Goal: Information Seeking & Learning: Learn about a topic

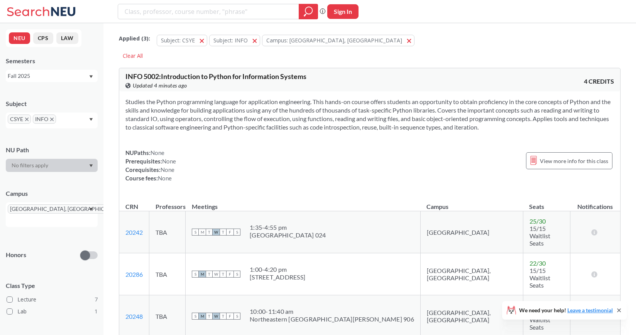
scroll to position [1841, 0]
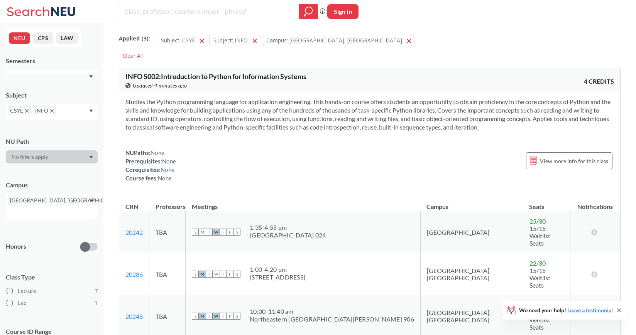
scroll to position [1841, 0]
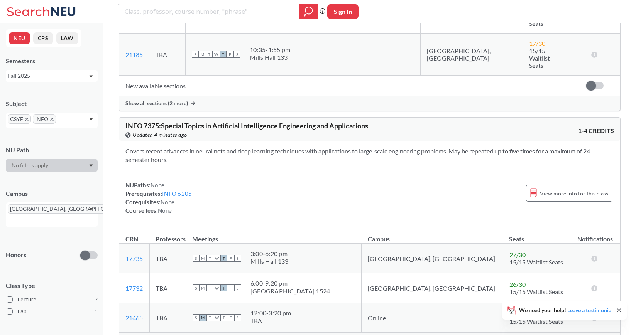
click at [177, 335] on span "Show all sections (5 more)" at bounding box center [156, 340] width 63 height 7
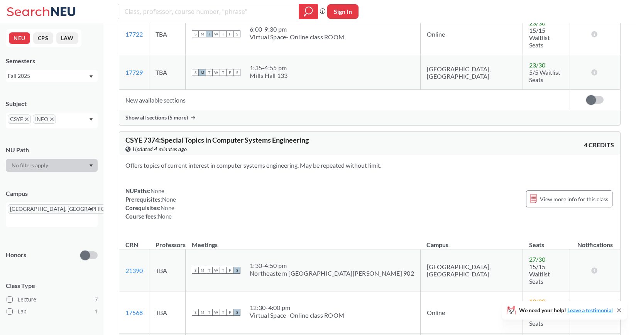
scroll to position [1540, 0]
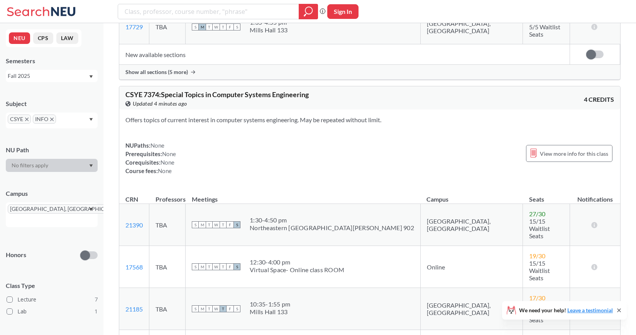
scroll to position [1587, 0]
drag, startPoint x: 325, startPoint y: 205, endPoint x: 278, endPoint y: 207, distance: 47.5
click at [278, 300] on div "S M T W T F S 10:35 - 1:55 pm [PERSON_NAME][GEOGRAPHIC_DATA][PERSON_NAME] 133" at bounding box center [303, 308] width 222 height 17
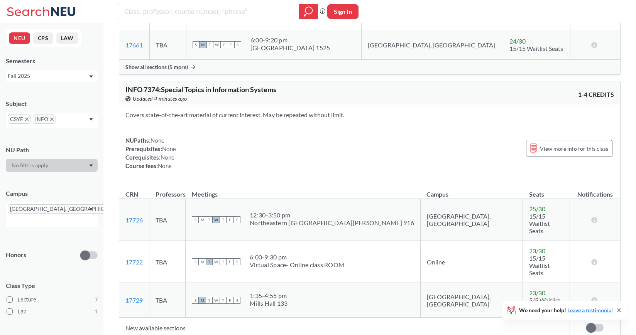
scroll to position [1313, 0]
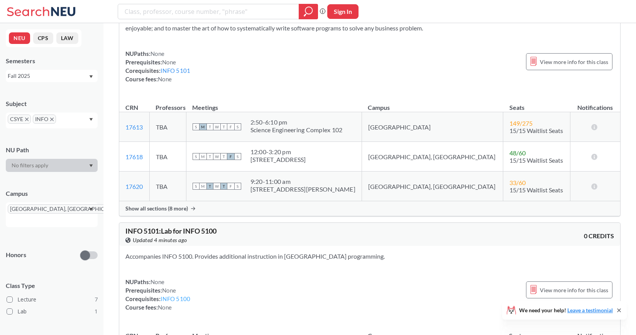
scroll to position [396, 0]
